Goal: Task Accomplishment & Management: Use online tool/utility

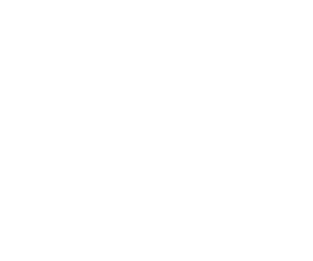
select select "*"
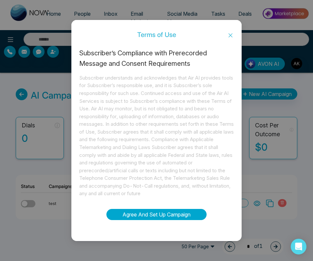
click at [169, 211] on button "Agree And Set Up Campaign" at bounding box center [156, 214] width 100 height 11
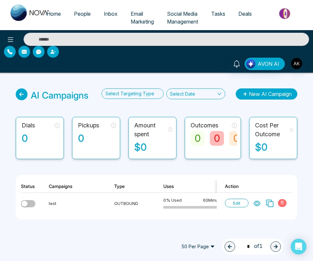
click at [243, 89] on button "New AI Campaign" at bounding box center [267, 93] width 62 height 11
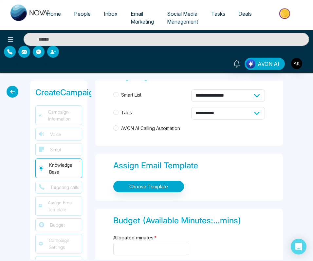
scroll to position [419, 0]
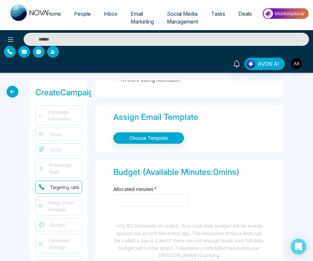
click at [165, 122] on div "Assign Email Template Choose Template" at bounding box center [189, 128] width 188 height 47
click at [154, 142] on div "Choose Template" at bounding box center [189, 138] width 152 height 17
click at [157, 140] on button "Choose Template" at bounding box center [148, 137] width 71 height 11
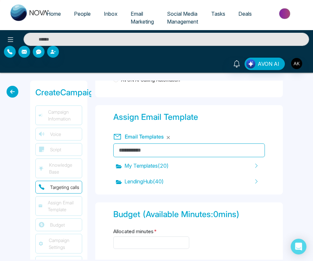
click at [156, 151] on input "text" at bounding box center [189, 150] width 152 height 14
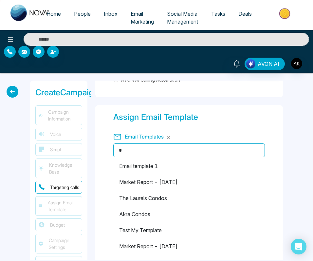
type input "*"
